Goal: Use online tool/utility: Utilize a website feature to perform a specific function

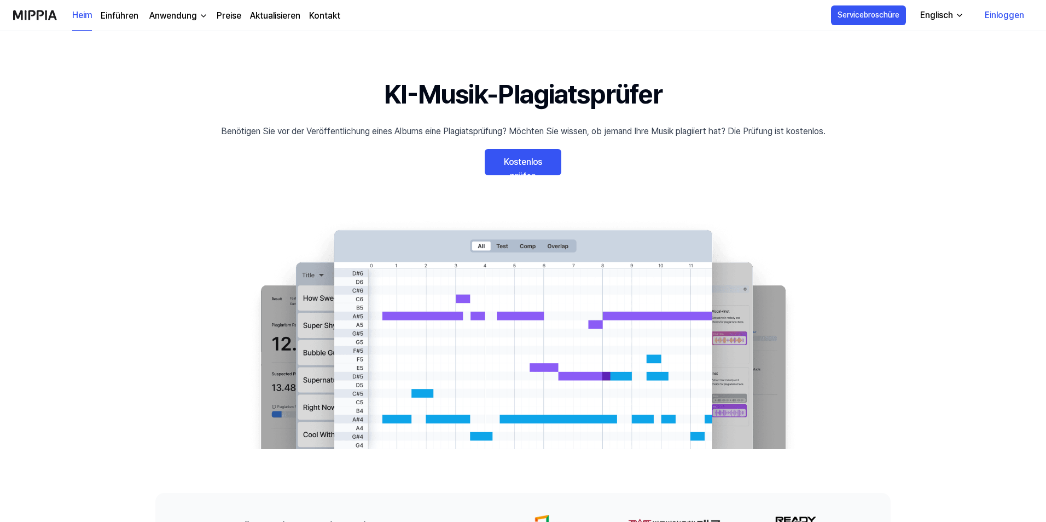
click at [525, 157] on font "Kostenlos prüfen" at bounding box center [523, 169] width 39 height 25
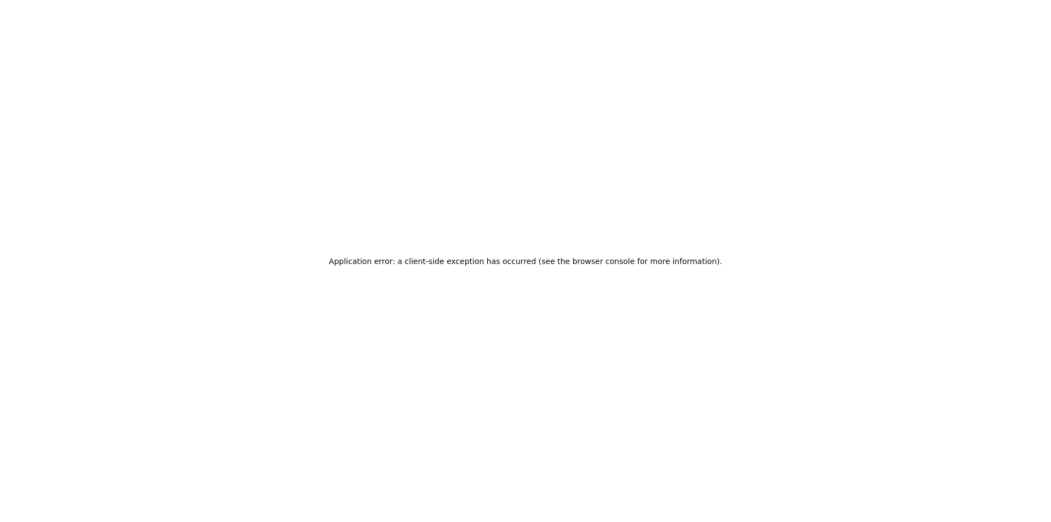
click at [358, 99] on div "Application error: a client-side exception has occurred (see the browser consol…" at bounding box center [525, 261] width 1051 height 522
click at [461, 126] on div "Application error: a client-side exception has occurred (see the browser consol…" at bounding box center [525, 261] width 1051 height 522
drag, startPoint x: 559, startPoint y: 192, endPoint x: 570, endPoint y: 199, distance: 13.5
click at [570, 199] on div "Application error: a client-side exception has occurred (see the browser consol…" at bounding box center [525, 261] width 1051 height 522
drag, startPoint x: 502, startPoint y: 186, endPoint x: 508, endPoint y: 185, distance: 6.0
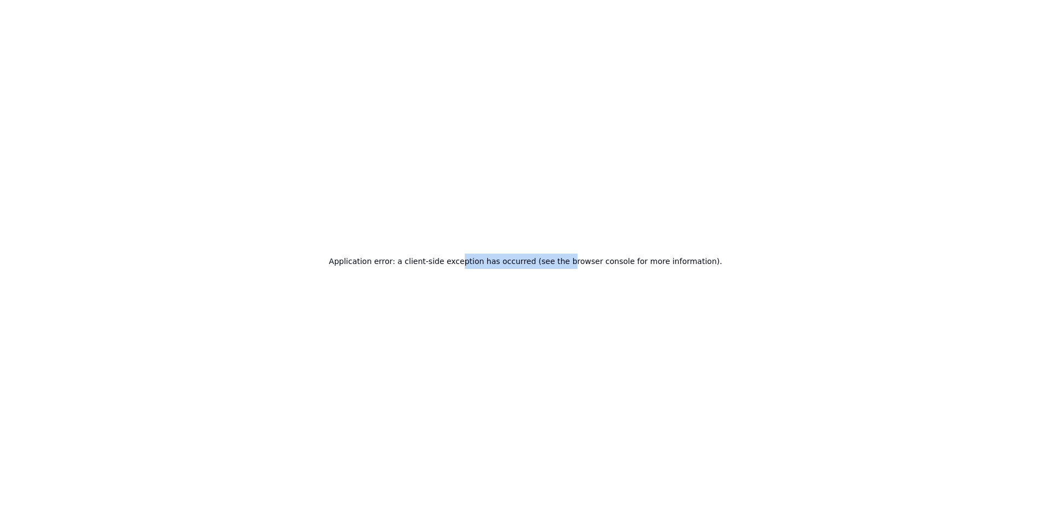
click at [502, 186] on div "Application error: a client-side exception has occurred (see the browser consol…" at bounding box center [525, 261] width 1051 height 522
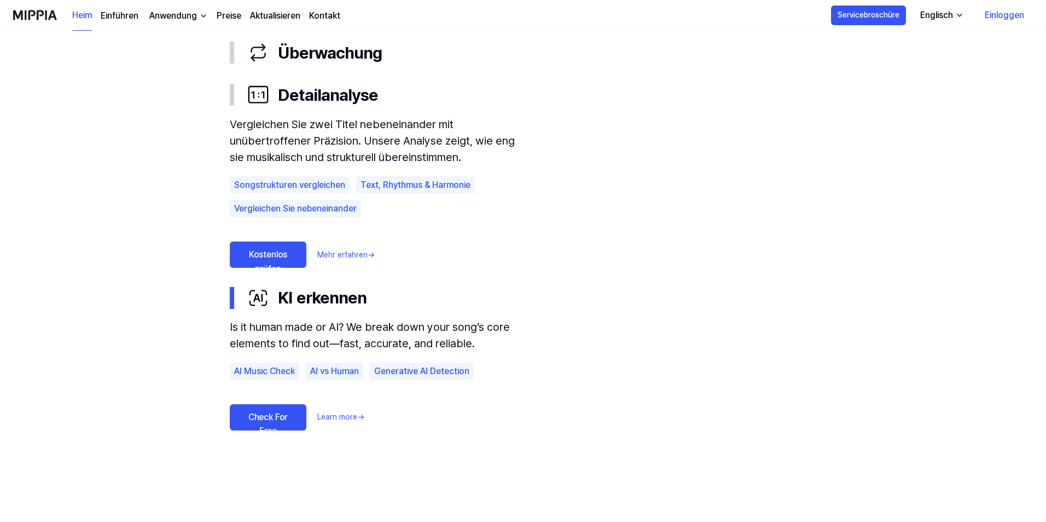
scroll to position [547, 0]
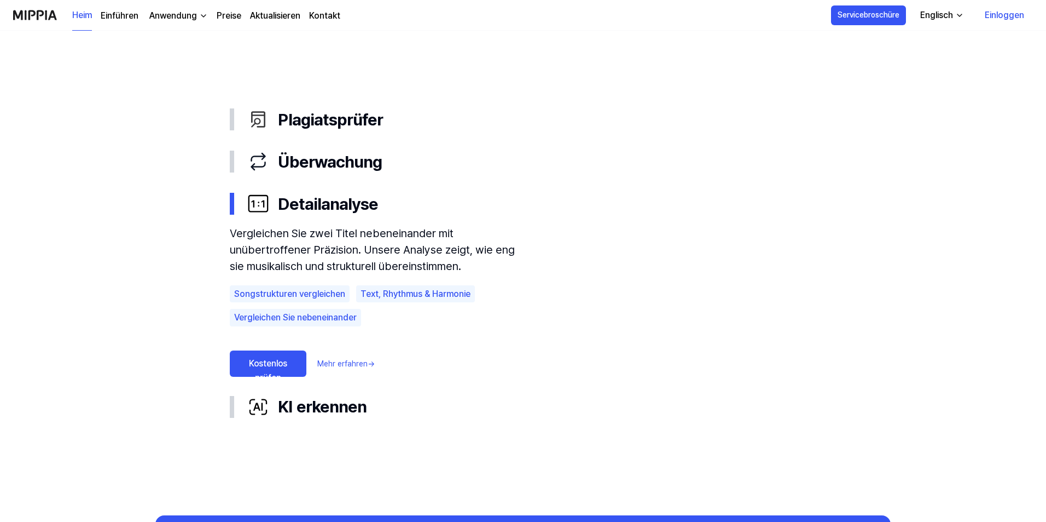
click at [290, 363] on link "Kostenlos prüfen" at bounding box center [268, 363] width 77 height 26
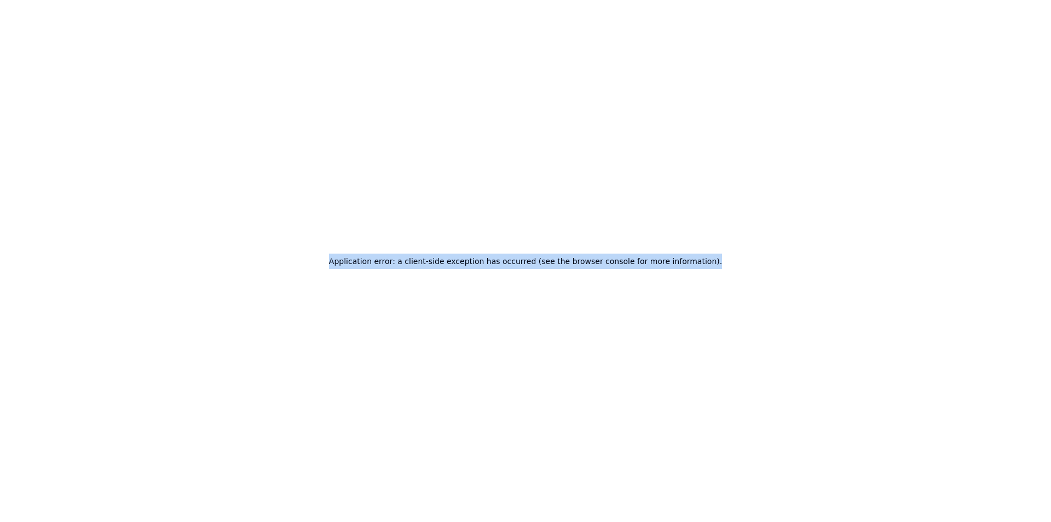
click at [290, 366] on div "Application error: a client-side exception has occurred (see the browser consol…" at bounding box center [525, 261] width 1051 height 522
click at [291, 365] on div "Application error: a client-side exception has occurred (see the browser consol…" at bounding box center [525, 261] width 1051 height 522
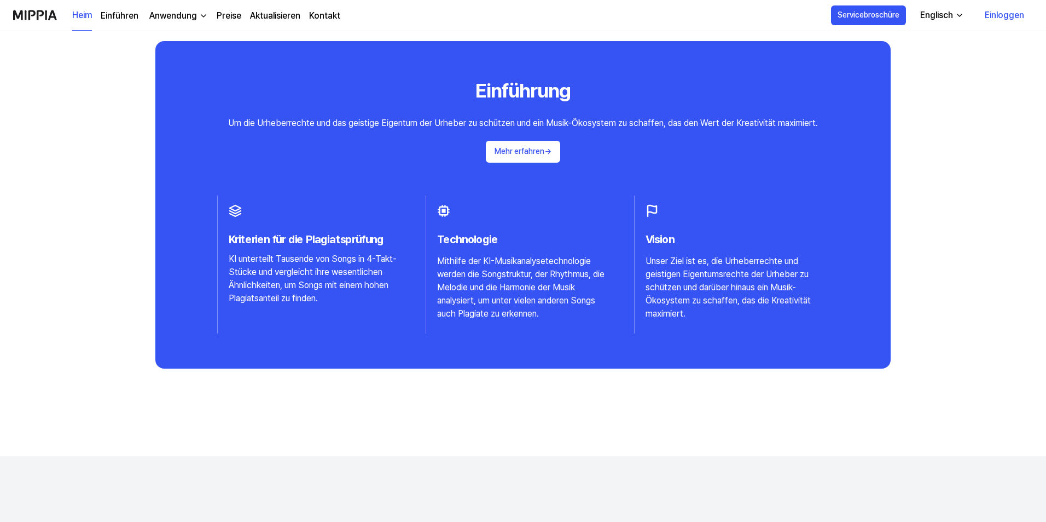
scroll to position [1014, 0]
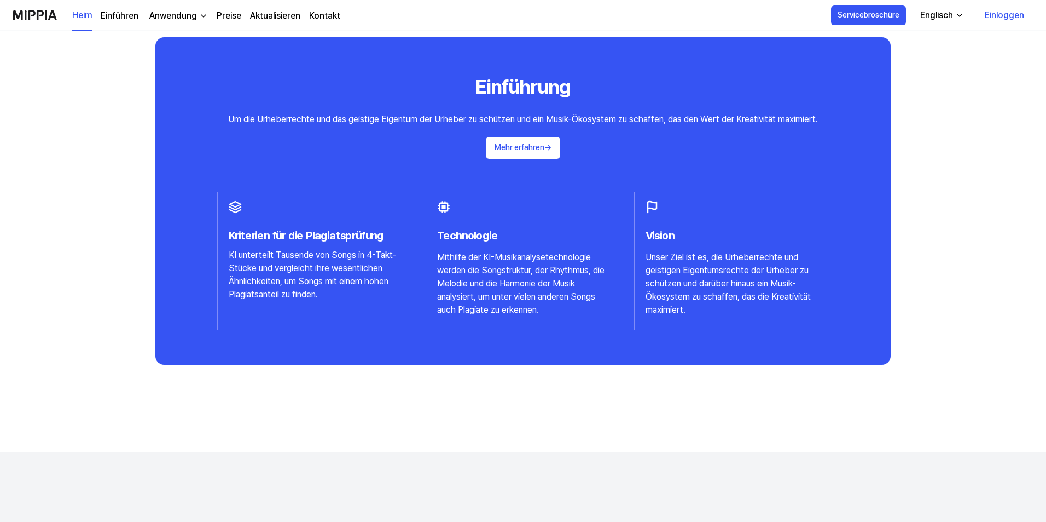
click at [236, 211] on img at bounding box center [235, 206] width 13 height 13
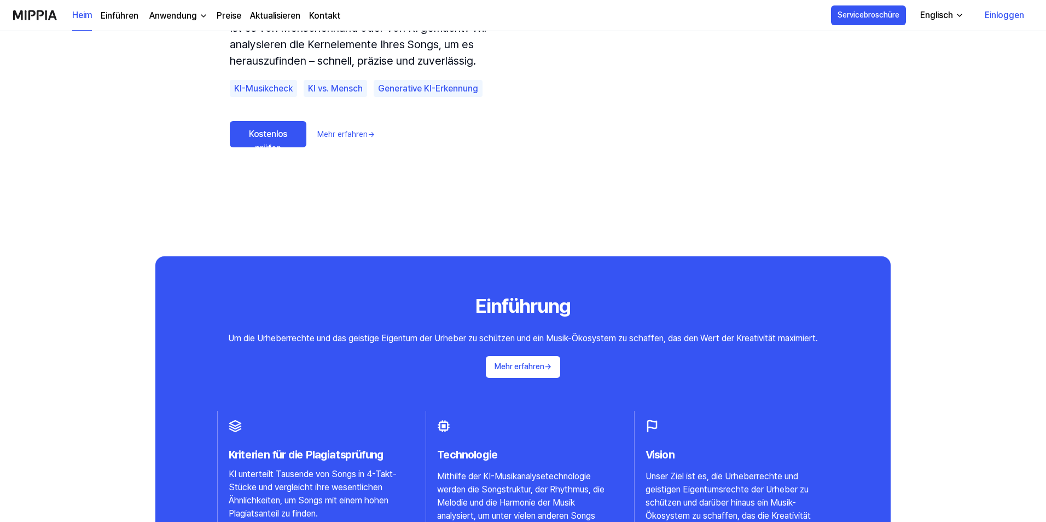
scroll to position [576, 0]
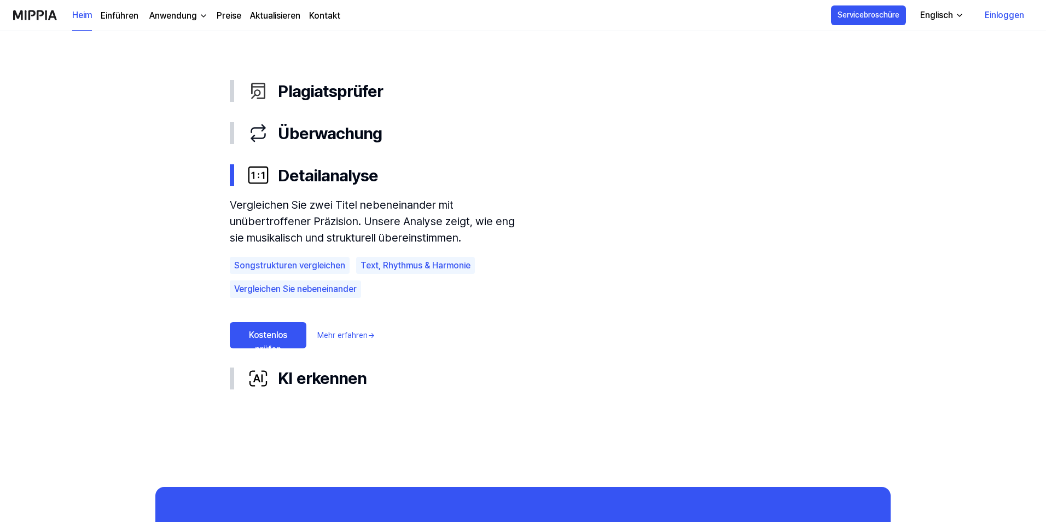
click at [349, 338] on font "Mehr erfahren" at bounding box center [342, 335] width 50 height 9
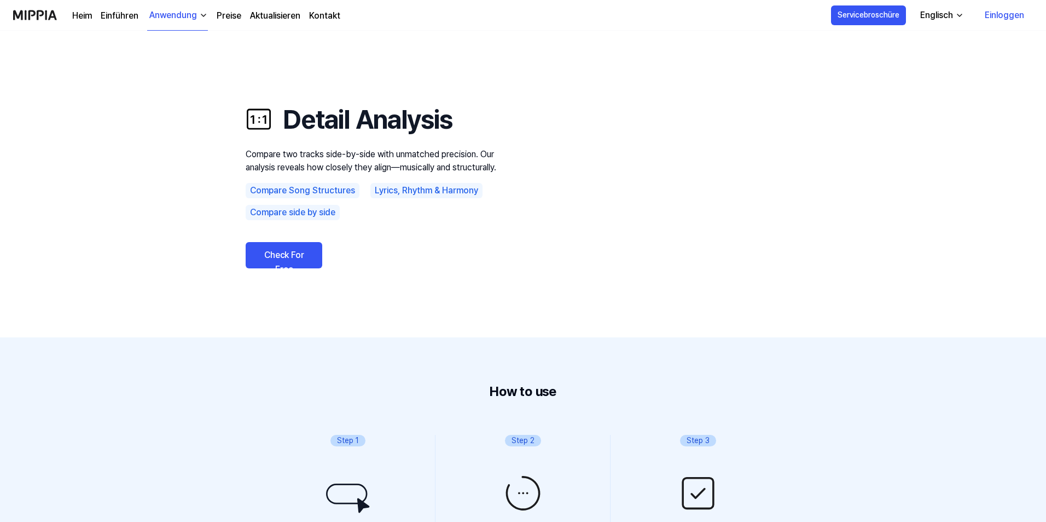
click at [939, 19] on font "Englisch" at bounding box center [937, 15] width 33 height 10
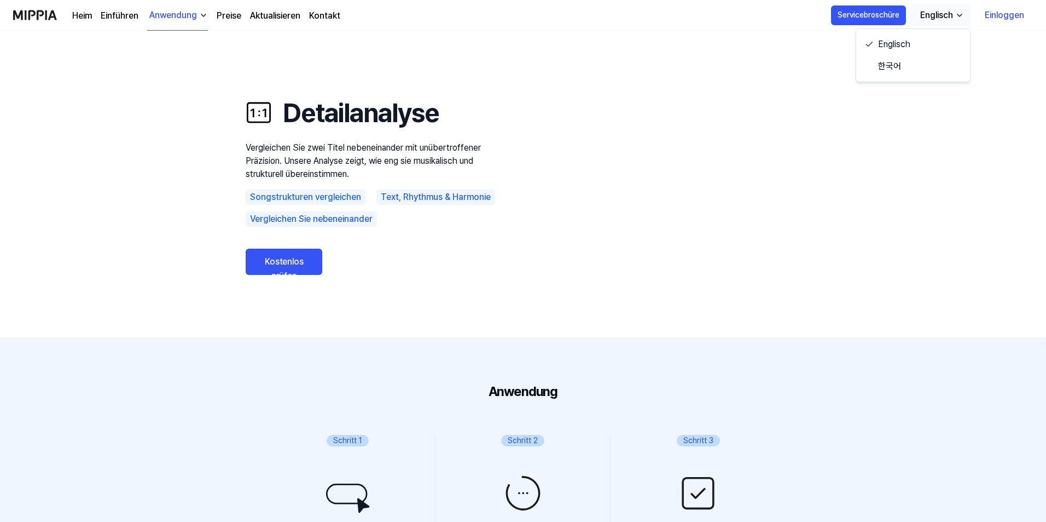
click at [879, 128] on use "Detailanalyse Vergleichen Sie zwei Titel nebeneinander mit unübertroffener Präz…" at bounding box center [523, 184] width 788 height 306
click at [298, 269] on link "Kostenlos prüfen" at bounding box center [284, 261] width 77 height 26
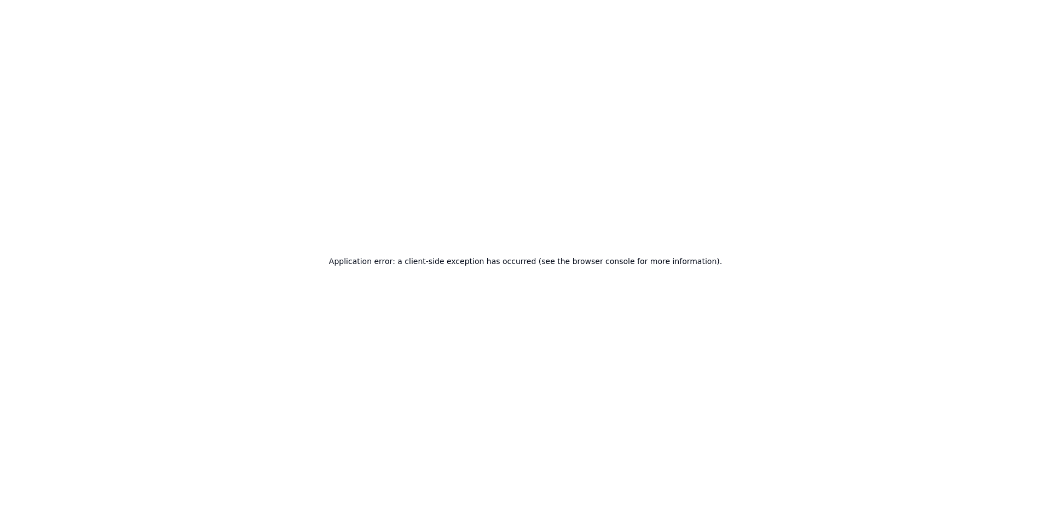
click at [592, 288] on div "Application error: a client-side exception has occurred (see the browser consol…" at bounding box center [525, 261] width 1051 height 522
click at [435, 195] on div "Application error: a client-side exception has occurred (see the browser consol…" at bounding box center [525, 261] width 1051 height 522
click at [434, 195] on div "Application error: a client-side exception has occurred (see the browser consol…" at bounding box center [525, 261] width 1051 height 522
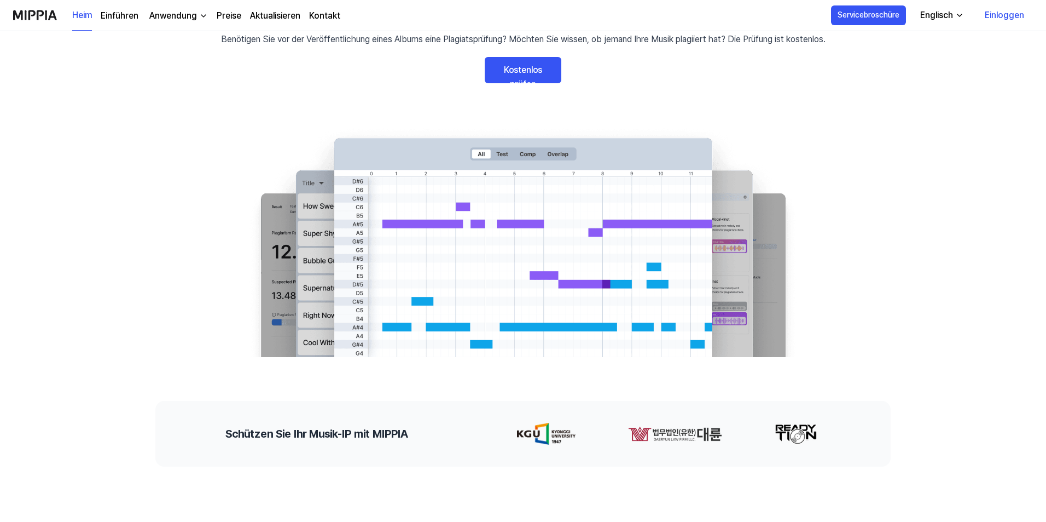
scroll to position [109, 0]
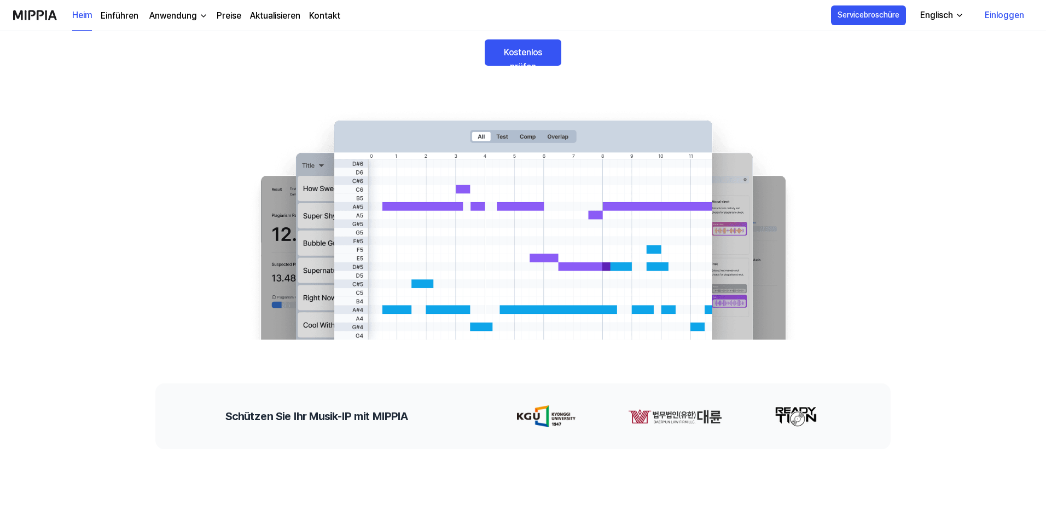
click at [182, 20] on font "Anwendung" at bounding box center [173, 15] width 48 height 10
click at [227, 19] on font "Preise" at bounding box center [229, 15] width 25 height 10
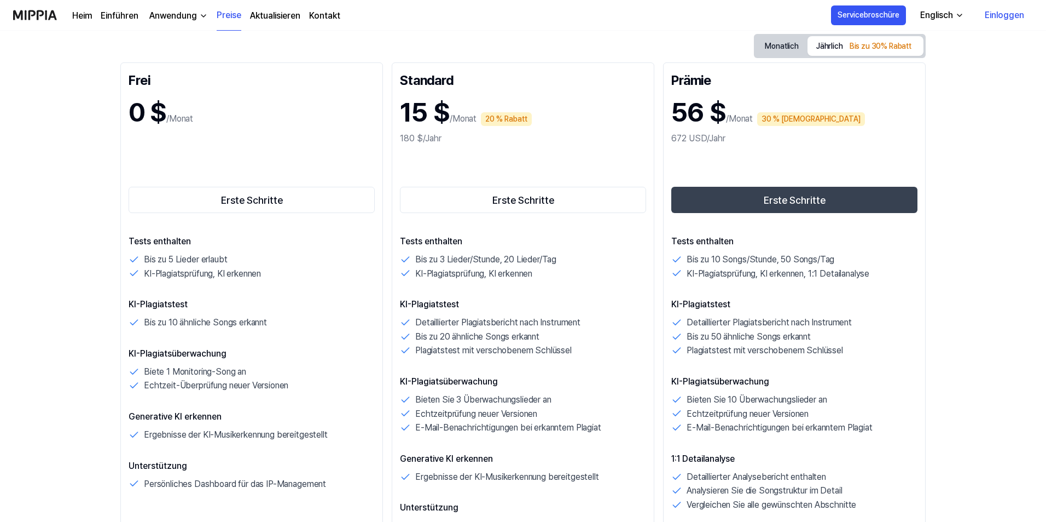
scroll to position [274, 0]
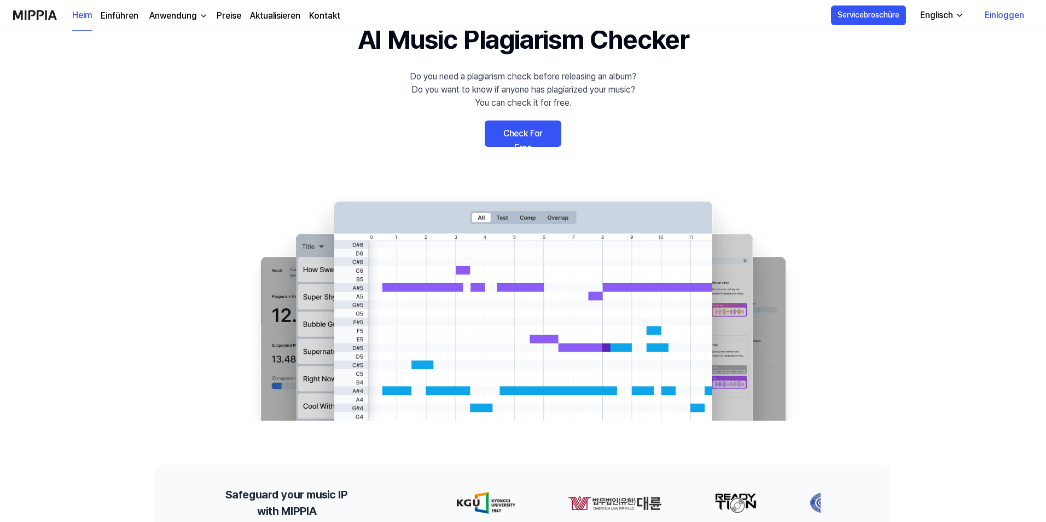
scroll to position [109, 0]
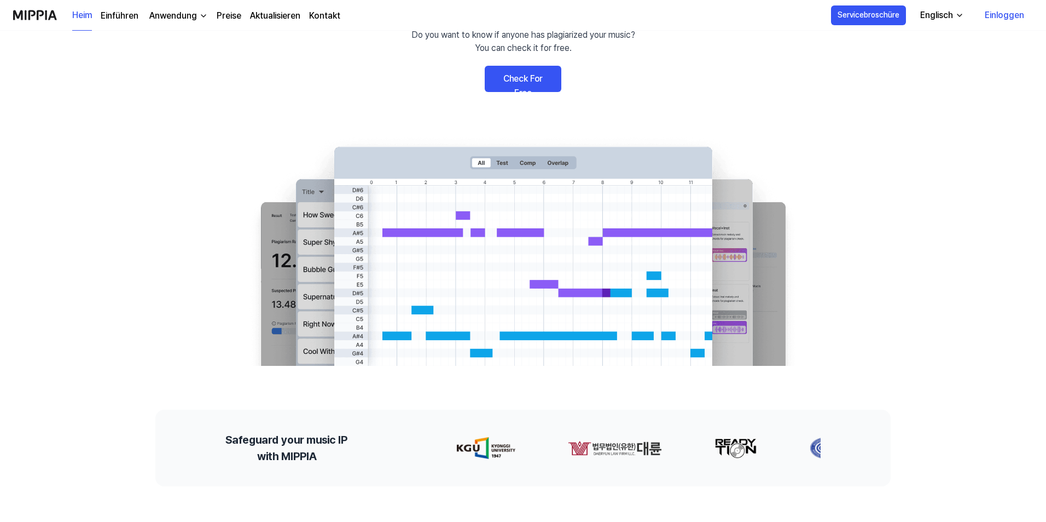
click at [178, 20] on font "Anwendung" at bounding box center [173, 15] width 48 height 10
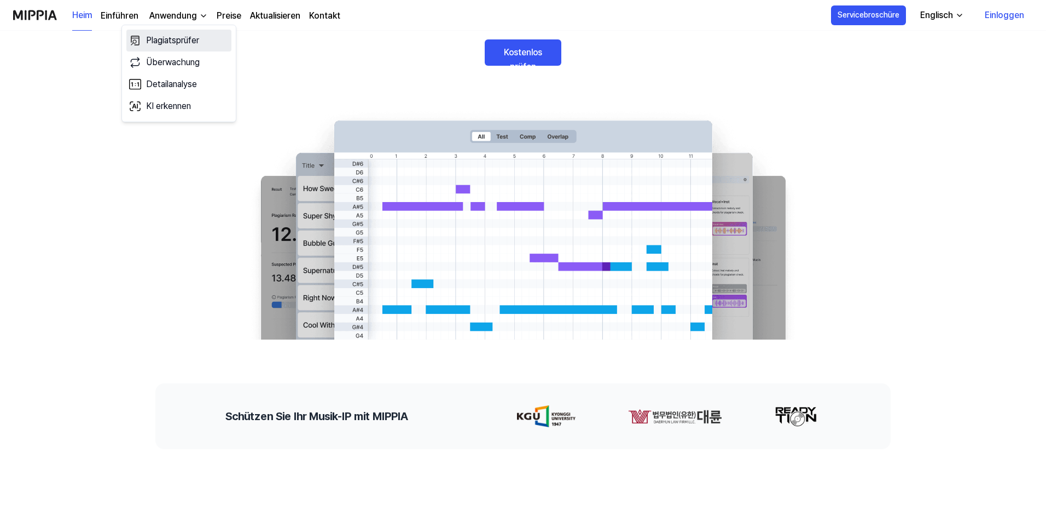
click at [194, 43] on font "Plagiatsprüfer" at bounding box center [172, 40] width 53 height 10
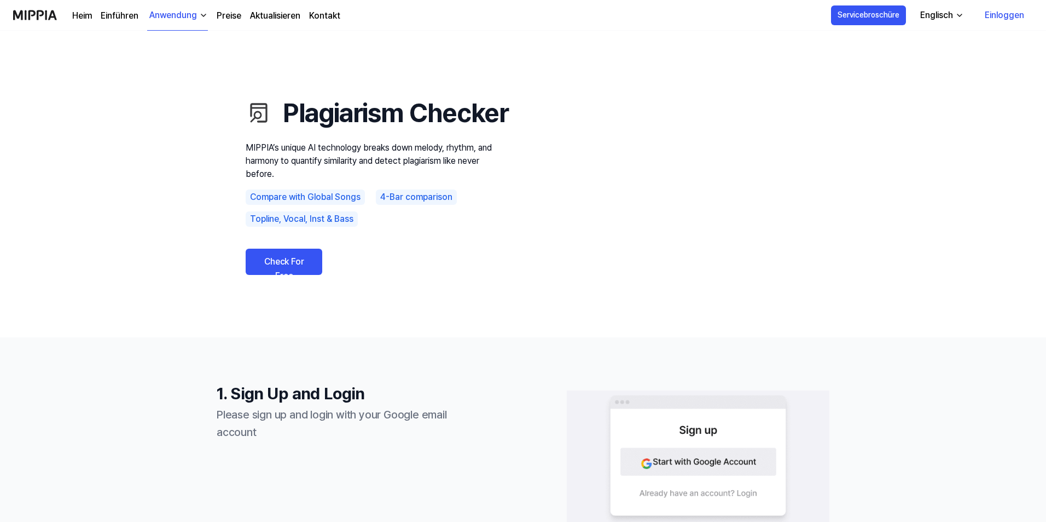
click at [307, 275] on link "Check For Free" at bounding box center [284, 261] width 77 height 26
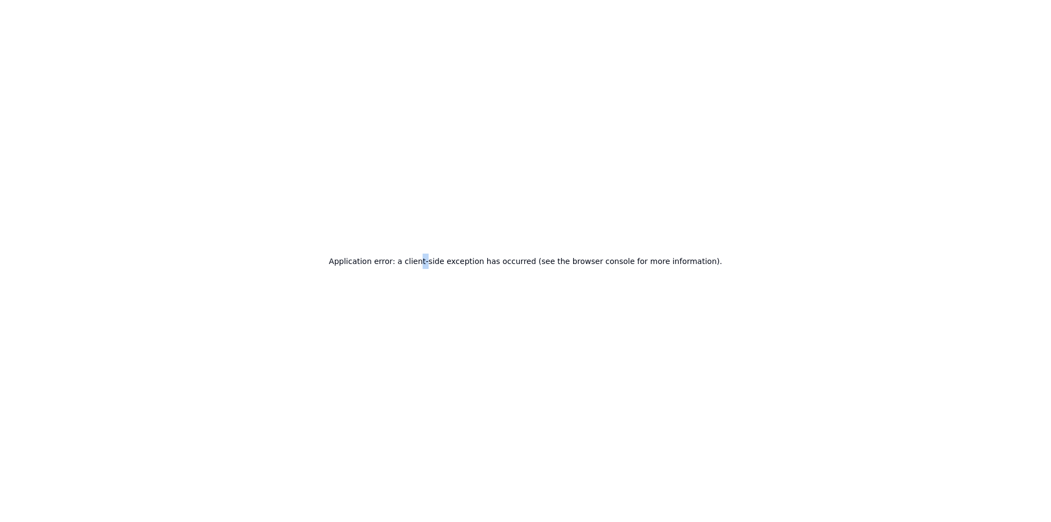
drag, startPoint x: 430, startPoint y: 280, endPoint x: 440, endPoint y: 276, distance: 11.1
click at [440, 276] on div "Application error: a client-side exception has occurred (see the browser consol…" at bounding box center [525, 261] width 1051 height 522
drag, startPoint x: 408, startPoint y: 265, endPoint x: 476, endPoint y: 261, distance: 68.6
click at [459, 262] on h2 "Application error: a client-side exception has occurred (see the browser consol…" at bounding box center [525, 260] width 393 height 15
click at [481, 260] on h2 "Application error: a client-side exception has occurred (see the browser consol…" at bounding box center [525, 260] width 393 height 15
